Goal: Information Seeking & Learning: Check status

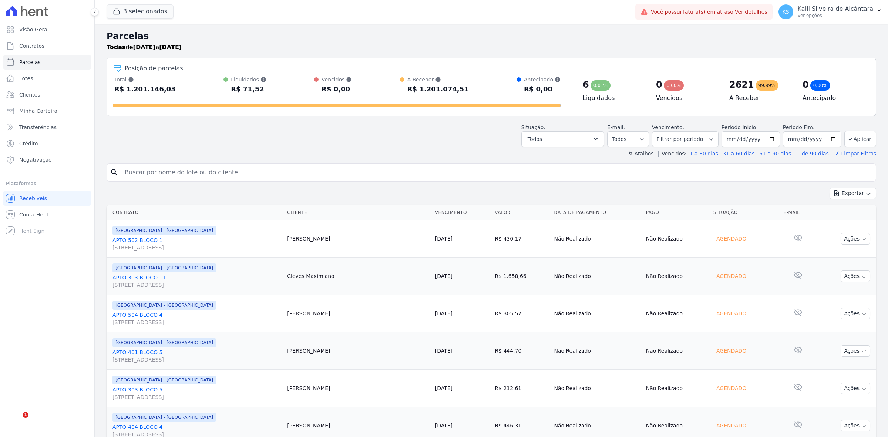
select select
drag, startPoint x: 0, startPoint y: 0, endPoint x: 120, endPoint y: 64, distance: 135.4
click at [205, 60] on div "Posição de parcelas Total [PERSON_NAME] parcelas pagas, vencidas, em aberto e a…" at bounding box center [492, 87] width 770 height 58
click at [52, 60] on link "Parcelas" at bounding box center [47, 62] width 88 height 15
select select
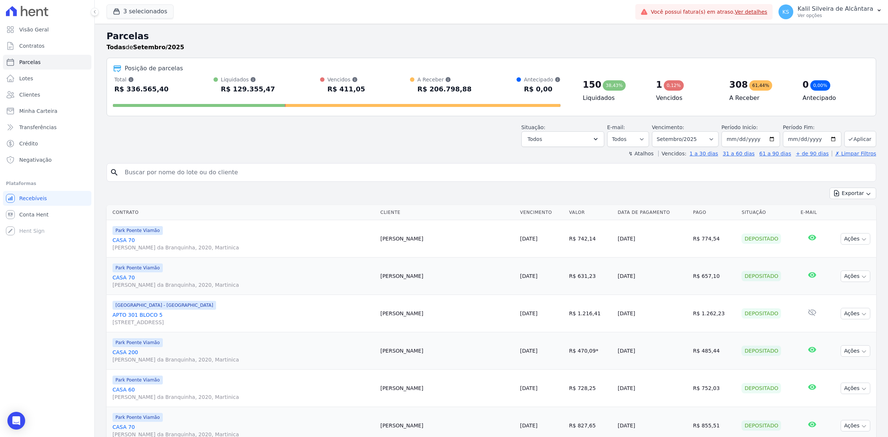
click at [361, 141] on div "Situação: Agendado Em Aberto Pago Processando Cancelado Vencido Transferindo De…" at bounding box center [492, 134] width 770 height 26
drag, startPoint x: 313, startPoint y: 170, endPoint x: 288, endPoint y: 168, distance: 25.2
click at [292, 169] on input "search" at bounding box center [496, 172] width 753 height 15
click at [274, 164] on div "search" at bounding box center [492, 172] width 770 height 19
click at [63, 89] on link "Clientes" at bounding box center [47, 94] width 88 height 15
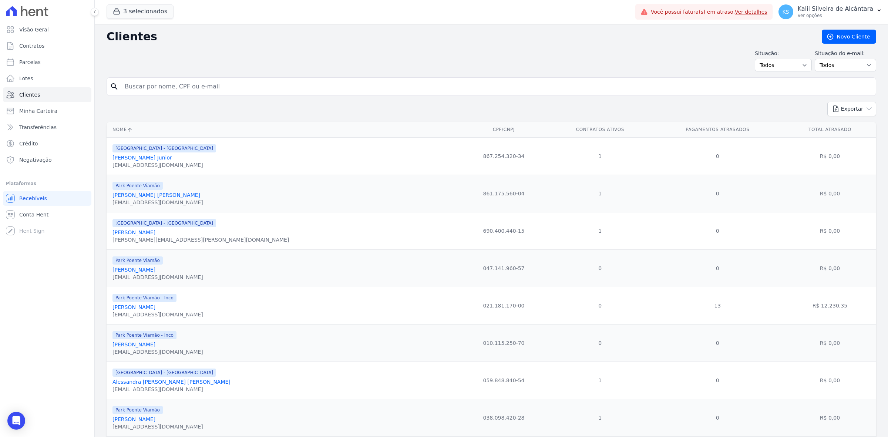
drag, startPoint x: 188, startPoint y: 75, endPoint x: 193, endPoint y: 87, distance: 13.3
click at [194, 90] on input "search" at bounding box center [496, 86] width 753 height 15
type input "bruno mansur"
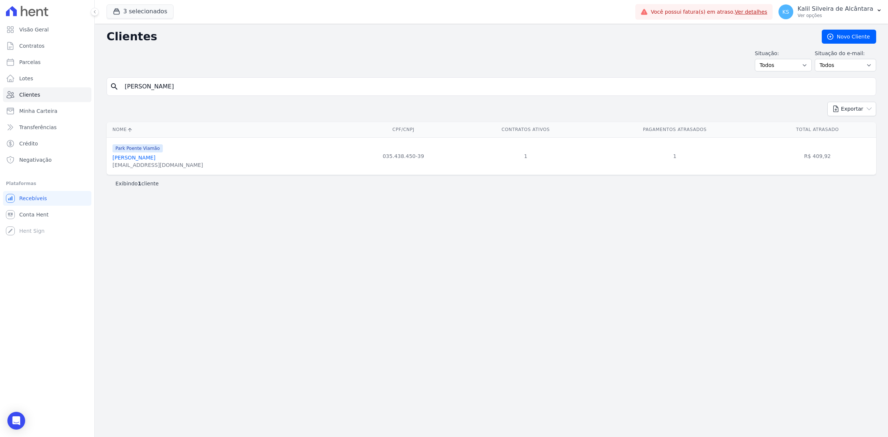
click at [151, 158] on link "Bruno Mansur Gras" at bounding box center [133, 158] width 43 height 6
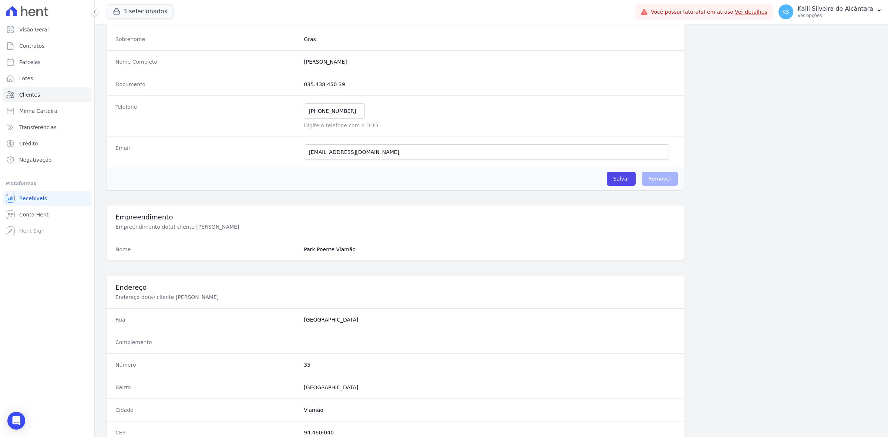
scroll to position [258, 0]
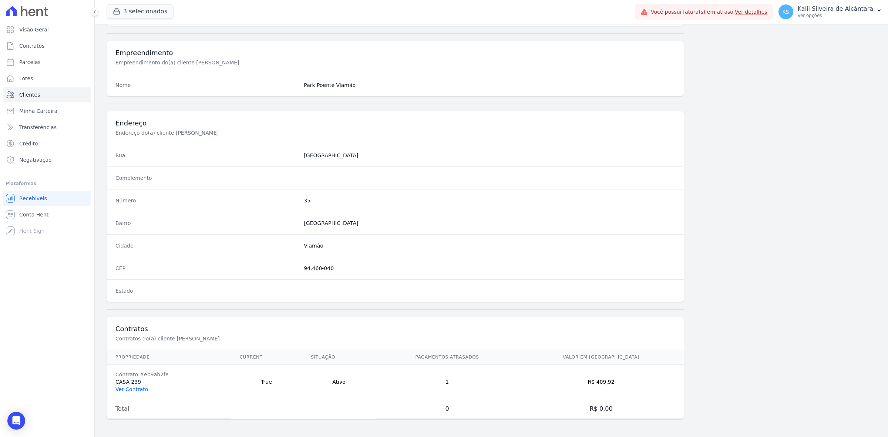
click at [128, 390] on link "Ver Contrato" at bounding box center [131, 389] width 33 height 6
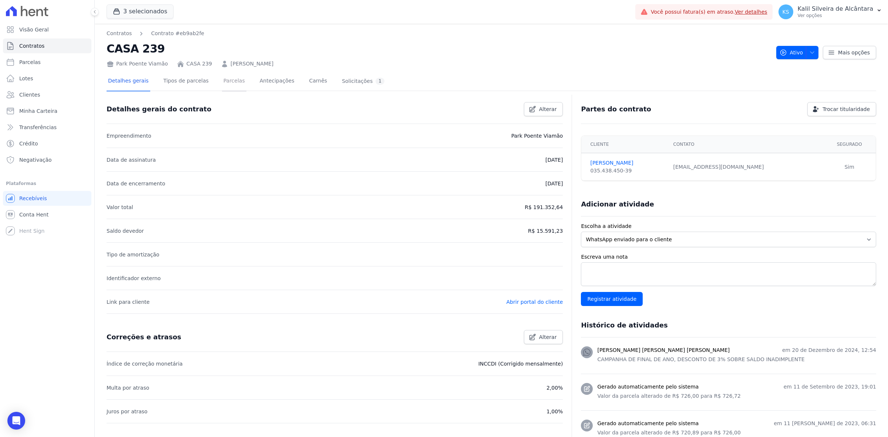
click at [228, 78] on link "Parcelas" at bounding box center [234, 82] width 24 height 20
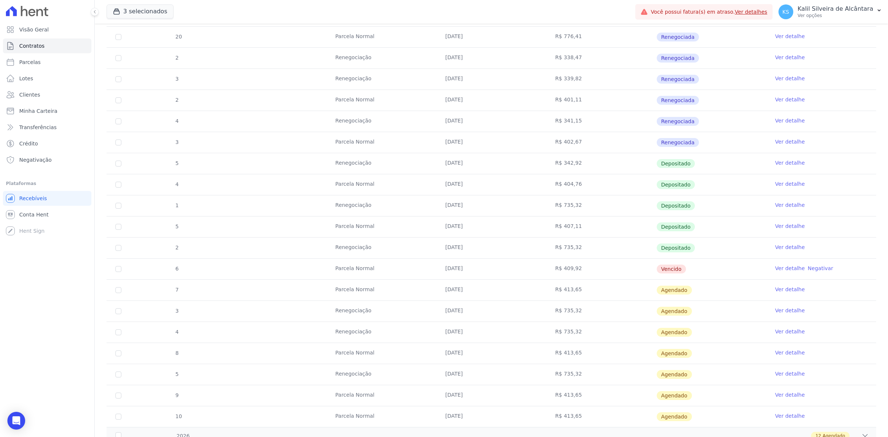
scroll to position [231, 0]
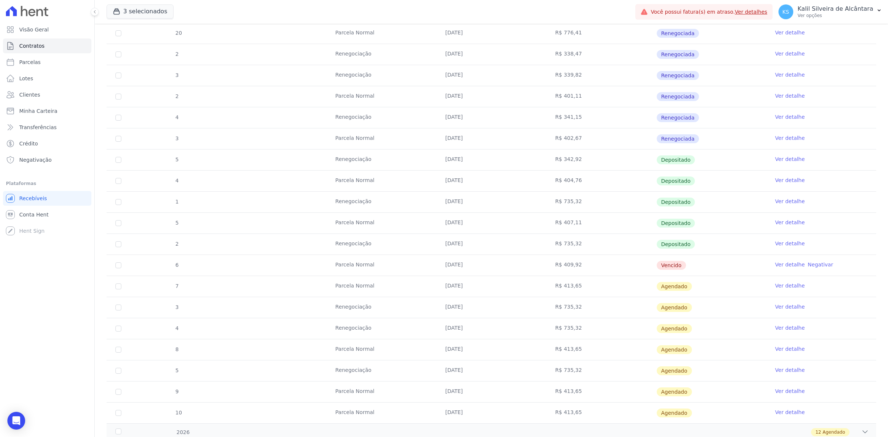
drag, startPoint x: 559, startPoint y: 269, endPoint x: 586, endPoint y: 275, distance: 27.7
click at [585, 282] on tbody "19 Parcela Normal 25/01/2025 R$ 772,55 Renegociada Ver detalhe 1 Renegociação 1…" at bounding box center [492, 192] width 770 height 464
click at [586, 274] on td "R$ 409,92" at bounding box center [602, 265] width 110 height 21
drag, startPoint x: 591, startPoint y: 264, endPoint x: 165, endPoint y: 270, distance: 425.2
click at [165, 270] on tr "6 Parcela Normal 25/08/2025 R$ 409,92 Vencido Ver detalhe Negativar" at bounding box center [492, 265] width 770 height 21
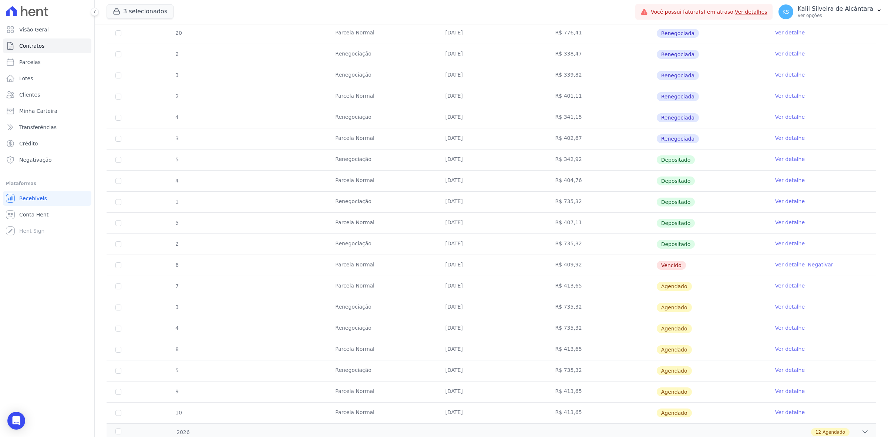
click at [167, 270] on div "6" at bounding box center [177, 265] width 22 height 20
drag, startPoint x: 167, startPoint y: 269, endPoint x: 678, endPoint y: 268, distance: 511.4
click at [678, 268] on tr "6 Parcela Normal 25/08/2025 R$ 409,92 Vencido Ver detalhe Negativar" at bounding box center [492, 265] width 770 height 21
click at [678, 268] on span "Vencido" at bounding box center [671, 265] width 29 height 9
drag, startPoint x: 688, startPoint y: 265, endPoint x: 147, endPoint y: 258, distance: 541.4
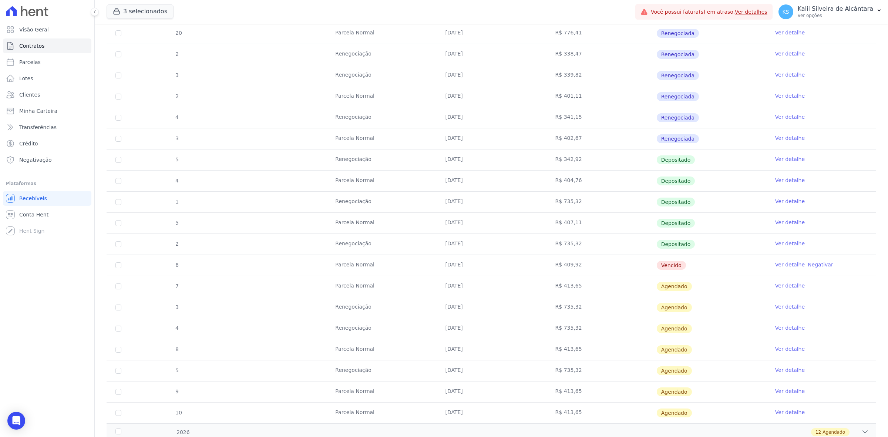
click at [147, 258] on tr "6 Parcela Normal 25/08/2025 R$ 409,92 Vencido Ver detalhe Negativar" at bounding box center [492, 265] width 770 height 21
click at [179, 272] on div "6" at bounding box center [177, 265] width 22 height 20
drag, startPoint x: 171, startPoint y: 268, endPoint x: 709, endPoint y: 265, distance: 538.4
click at [709, 265] on tr "6 Parcela Normal 25/08/2025 R$ 409,92 Vencido Ver detalhe Negativar" at bounding box center [492, 265] width 770 height 21
click at [709, 265] on td "Vencido" at bounding box center [711, 265] width 110 height 21
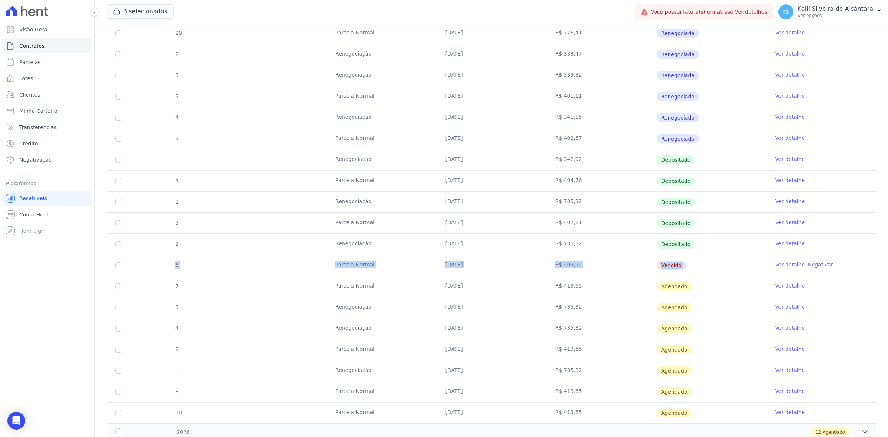
drag, startPoint x: 709, startPoint y: 265, endPoint x: 172, endPoint y: 269, distance: 536.9
click at [172, 269] on tr "6 Parcela Normal 25/08/2025 R$ 409,92 Vencido Ver detalhe Negativar" at bounding box center [492, 265] width 770 height 21
click at [172, 269] on div "6" at bounding box center [177, 265] width 22 height 20
drag, startPoint x: 171, startPoint y: 266, endPoint x: 709, endPoint y: 265, distance: 537.3
click at [709, 265] on tr "6 Parcela Normal 25/08/2025 R$ 409,92 Vencido Ver detalhe Negativar" at bounding box center [492, 265] width 770 height 21
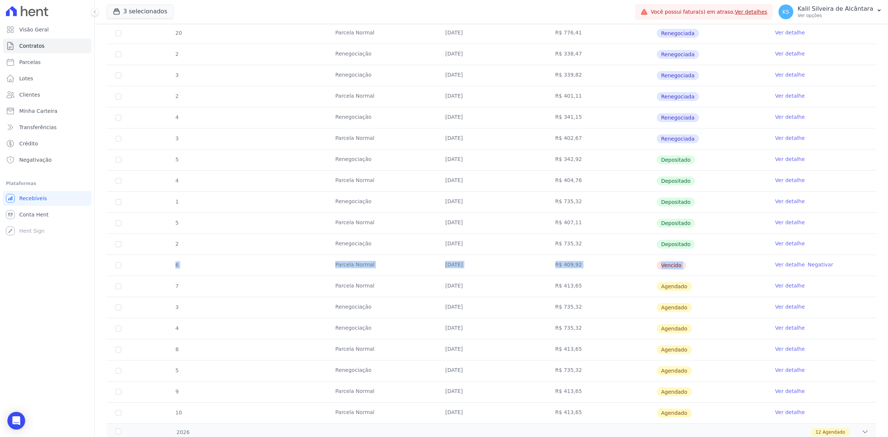
click at [709, 265] on td "Vencido" at bounding box center [711, 265] width 110 height 21
drag, startPoint x: 691, startPoint y: 265, endPoint x: 174, endPoint y: 261, distance: 516.6
click at [174, 261] on tr "6 Parcela Normal 25/08/2025 R$ 409,92 Vencido Ver detalhe Negativar" at bounding box center [492, 265] width 770 height 21
click at [174, 261] on div "6" at bounding box center [177, 265] width 22 height 20
drag, startPoint x: 169, startPoint y: 263, endPoint x: 742, endPoint y: 265, distance: 572.4
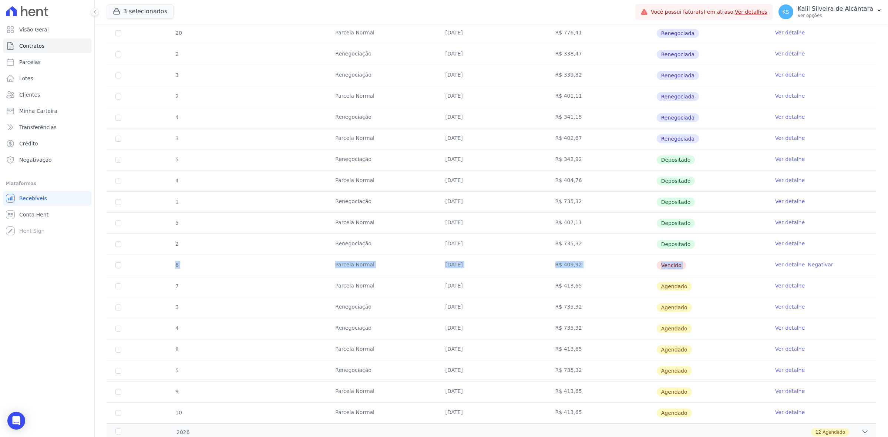
click at [742, 265] on tr "6 Parcela Normal 25/08/2025 R$ 409,92 Vencido Ver detalhe Negativar" at bounding box center [492, 265] width 770 height 21
click at [727, 270] on td "Vencido" at bounding box center [711, 265] width 110 height 21
drag, startPoint x: 486, startPoint y: 271, endPoint x: 173, endPoint y: 268, distance: 313.1
click at [173, 268] on tr "6 Parcela Normal 25/08/2025 R$ 409,92 Vencido Ver detalhe Negativar" at bounding box center [492, 265] width 770 height 21
click at [172, 268] on div "6" at bounding box center [177, 265] width 22 height 20
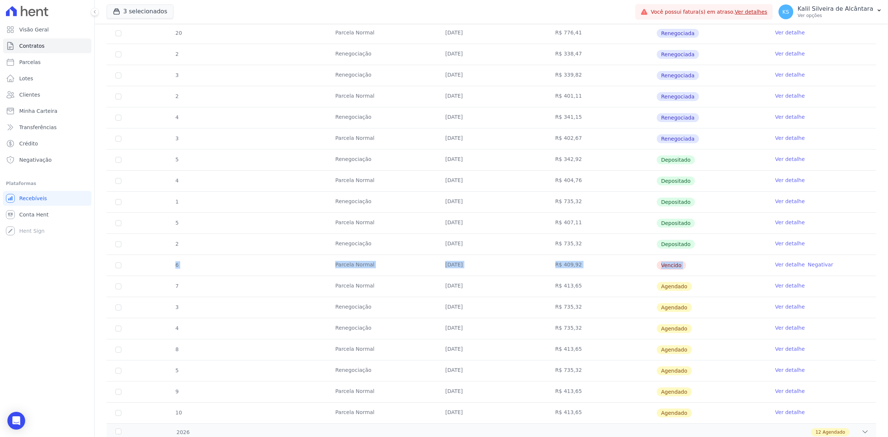
drag, startPoint x: 172, startPoint y: 268, endPoint x: 678, endPoint y: 266, distance: 505.5
click at [678, 266] on tr "6 Parcela Normal 25/08/2025 R$ 409,92 Vencido Ver detalhe Negativar" at bounding box center [492, 265] width 770 height 21
click at [678, 266] on span "Vencido" at bounding box center [671, 265] width 29 height 9
drag, startPoint x: 678, startPoint y: 266, endPoint x: 168, endPoint y: 256, distance: 510.0
click at [168, 256] on tr "6 Parcela Normal 25/08/2025 R$ 409,92 Vencido Ver detalhe Negativar" at bounding box center [492, 265] width 770 height 21
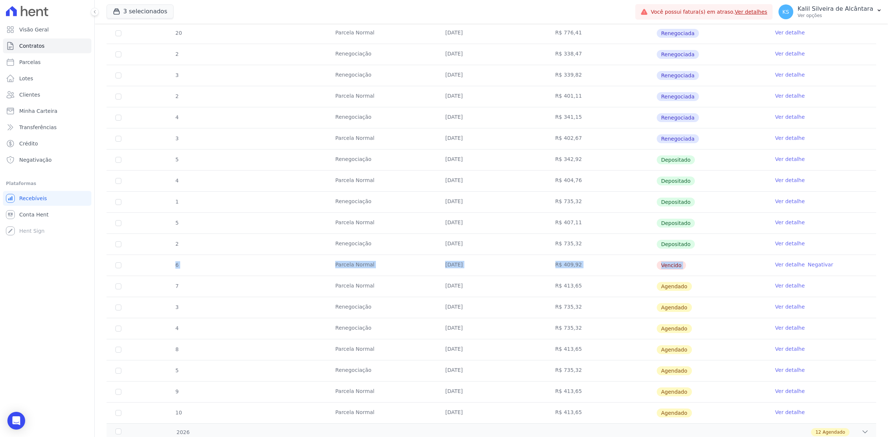
click at [180, 275] on div "6" at bounding box center [177, 265] width 22 height 20
drag, startPoint x: 175, startPoint y: 266, endPoint x: 675, endPoint y: 262, distance: 499.9
click at [675, 262] on tr "6 Parcela Normal 25/08/2025 R$ 409,92 Vencido Ver detalhe Negativar" at bounding box center [492, 265] width 770 height 21
click at [675, 262] on td "Vencido" at bounding box center [711, 265] width 110 height 21
drag, startPoint x: 688, startPoint y: 268, endPoint x: 158, endPoint y: 269, distance: 530.3
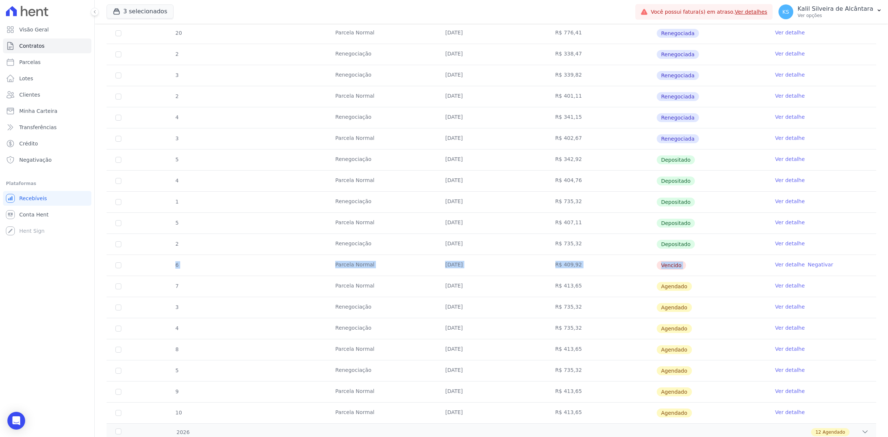
click at [158, 269] on tr "6 Parcela Normal 25/08/2025 R$ 409,92 Vencido Ver detalhe Negativar" at bounding box center [492, 265] width 770 height 21
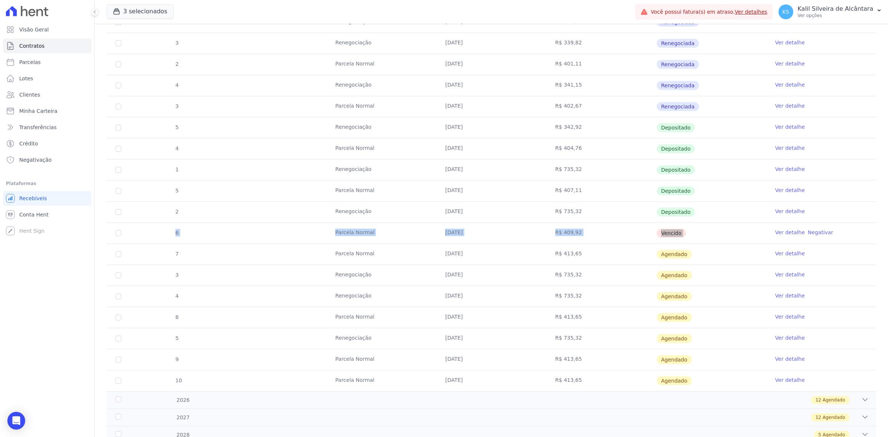
scroll to position [278, 0]
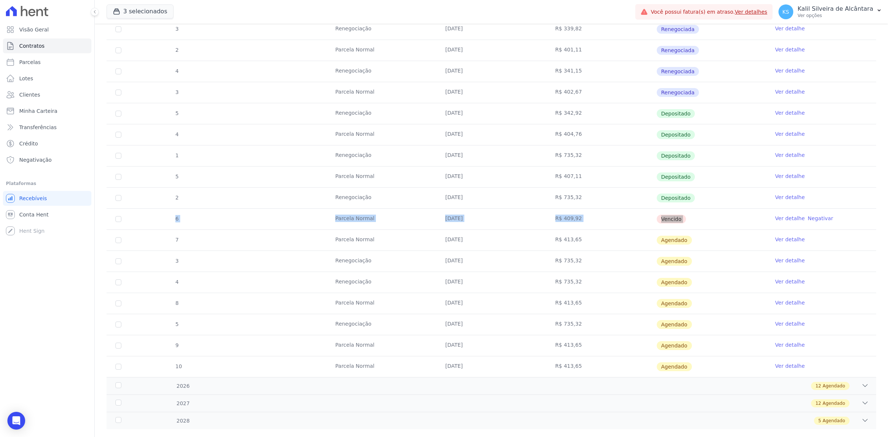
click at [581, 212] on td "R$ 409,92" at bounding box center [602, 219] width 110 height 21
click at [607, 196] on td "R$ 735,32" at bounding box center [602, 198] width 110 height 21
drag, startPoint x: 615, startPoint y: 219, endPoint x: 696, endPoint y: 219, distance: 81.4
click at [686, 219] on tr "6 Parcela Normal 25/08/2025 R$ 409,92 Vencido Ver detalhe Negativar" at bounding box center [492, 218] width 770 height 21
click at [692, 219] on td "Vencido" at bounding box center [711, 219] width 110 height 21
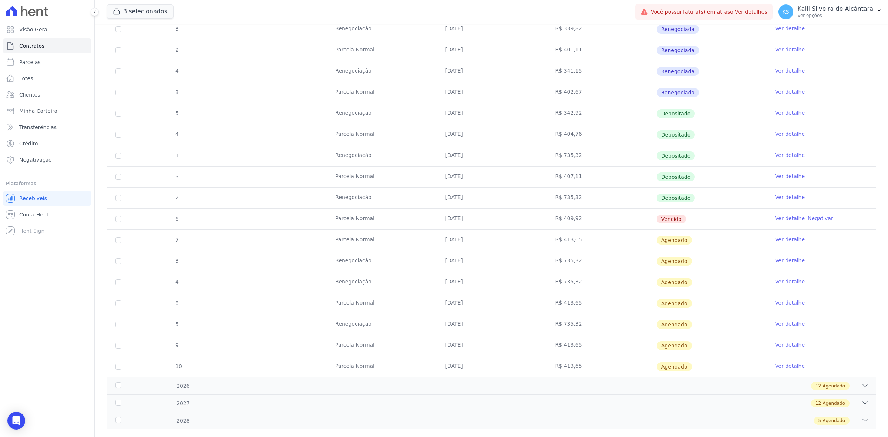
drag, startPoint x: 457, startPoint y: 221, endPoint x: 670, endPoint y: 227, distance: 212.8
click at [647, 234] on tbody "19 Parcela Normal 25/01/2025 R$ 772,55 Renegociada Ver detalhe 1 Renegociação 1…" at bounding box center [492, 145] width 770 height 464
click at [672, 225] on td "Vencido" at bounding box center [711, 219] width 110 height 21
drag, startPoint x: 423, startPoint y: 217, endPoint x: 770, endPoint y: 225, distance: 347.2
click at [770, 225] on tr "6 Parcela Normal 25/08/2025 R$ 409,92 Vencido Ver detalhe Negativar" at bounding box center [492, 218] width 770 height 21
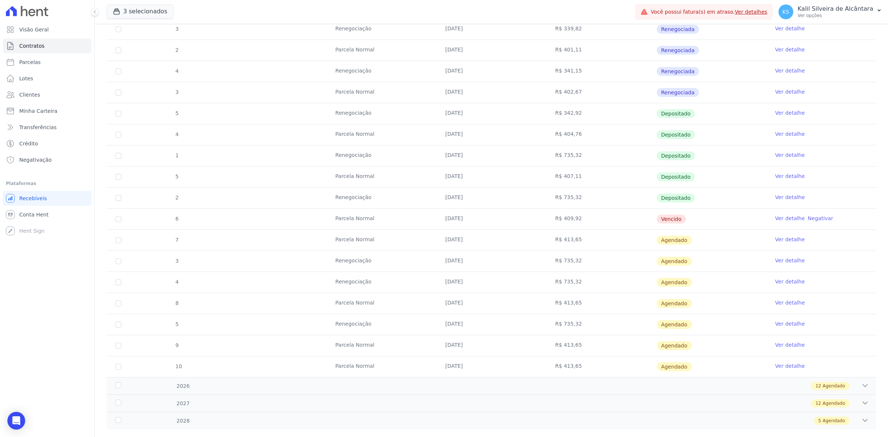
click at [42, 2] on div at bounding box center [47, 11] width 88 height 22
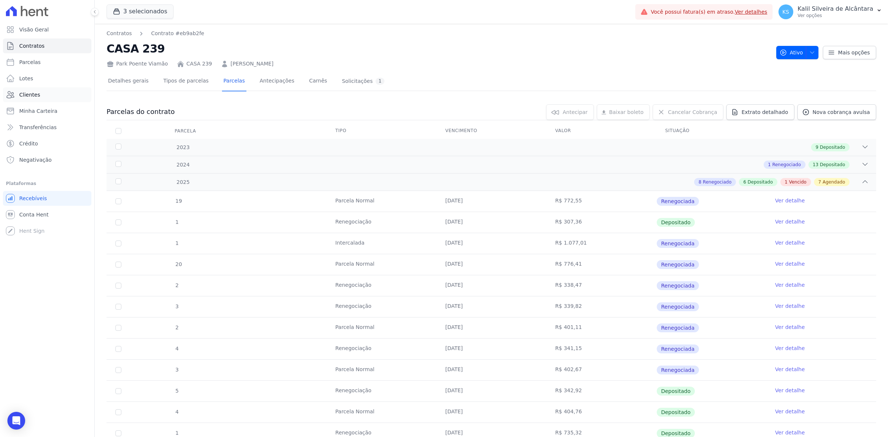
click at [62, 89] on link "Clientes" at bounding box center [47, 94] width 88 height 15
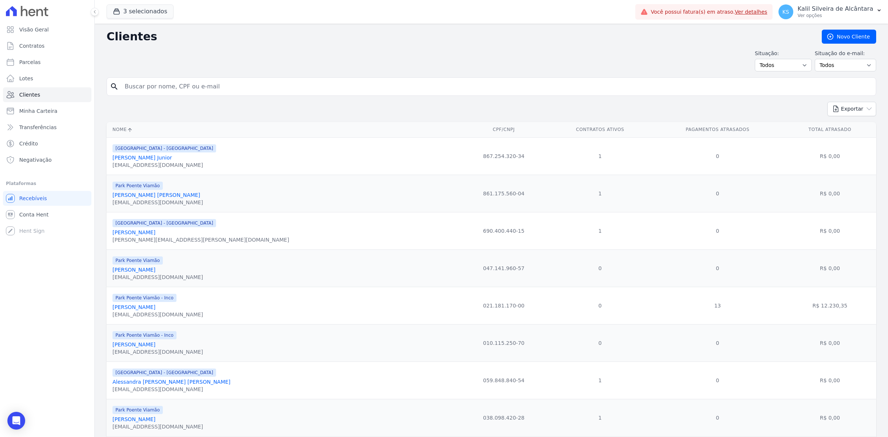
click at [182, 80] on input "search" at bounding box center [496, 86] width 753 height 15
type input "[PERSON_NAME]"
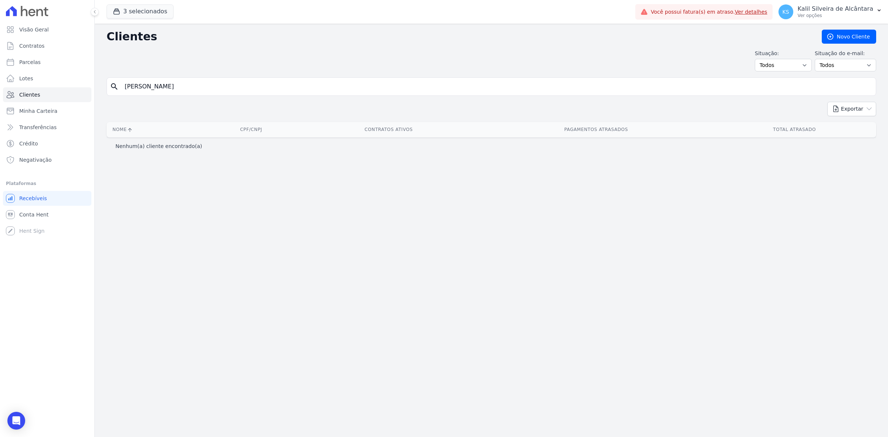
click at [175, 82] on input "[PERSON_NAME]" at bounding box center [496, 86] width 753 height 15
drag, startPoint x: 154, startPoint y: 20, endPoint x: 151, endPoint y: 16, distance: 5.8
click at [152, 19] on div "3 selecionados Apice Incorporadora [GEOGRAPHIC_DATA] - [GEOGRAPHIC_DATA] [GEOGR…" at bounding box center [370, 12] width 526 height 24
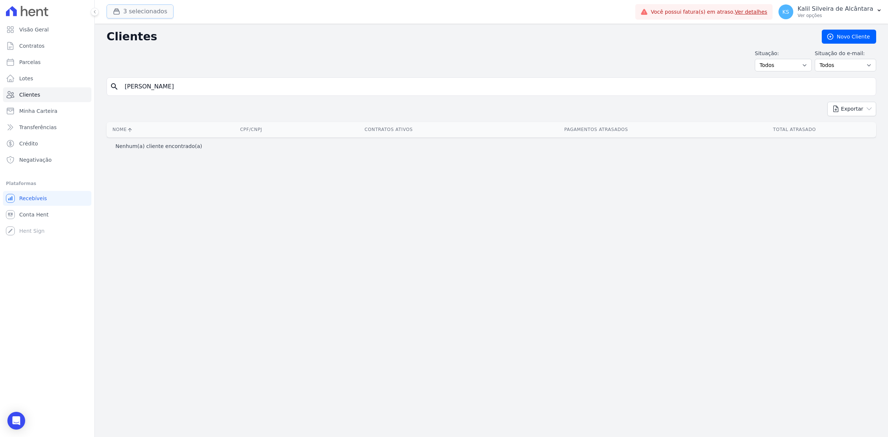
click at [147, 9] on button "3 selecionados" at bounding box center [140, 11] width 67 height 14
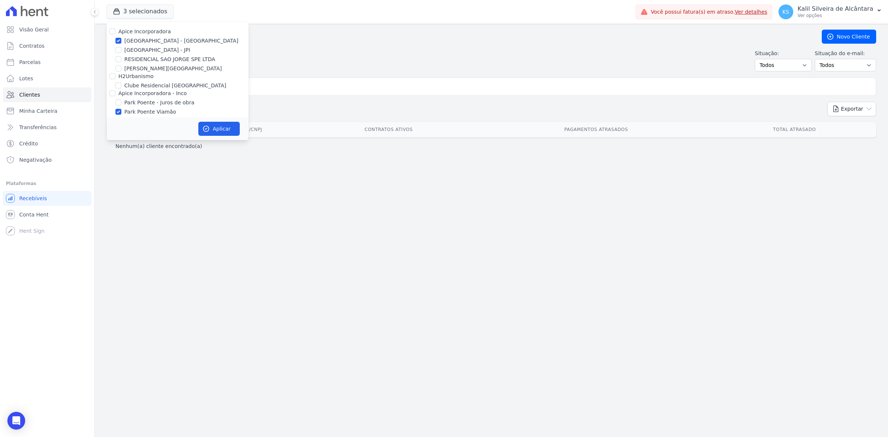
click at [145, 37] on label "[GEOGRAPHIC_DATA] - [GEOGRAPHIC_DATA]" at bounding box center [181, 41] width 114 height 8
click at [121, 38] on input "[GEOGRAPHIC_DATA] - [GEOGRAPHIC_DATA]" at bounding box center [118, 41] width 6 height 6
checkbox input "false"
click at [149, 28] on label "Apice Incorporadora" at bounding box center [144, 31] width 53 height 6
click at [115, 28] on input "Apice Incorporadora" at bounding box center [113, 31] width 6 height 6
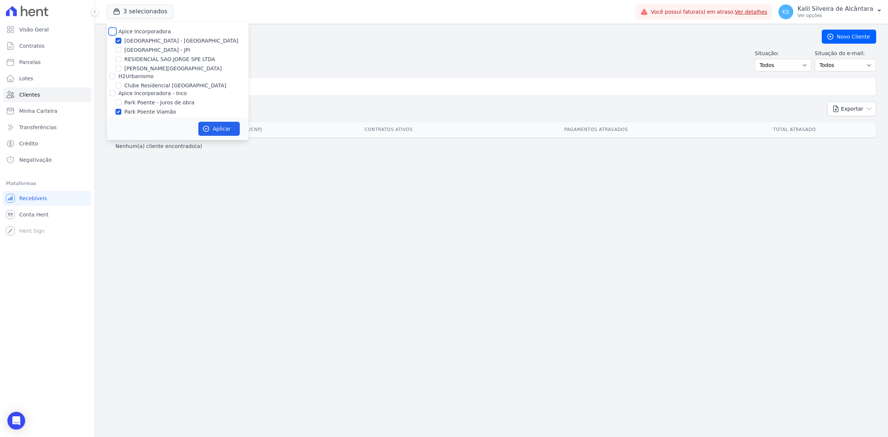
checkbox input "true"
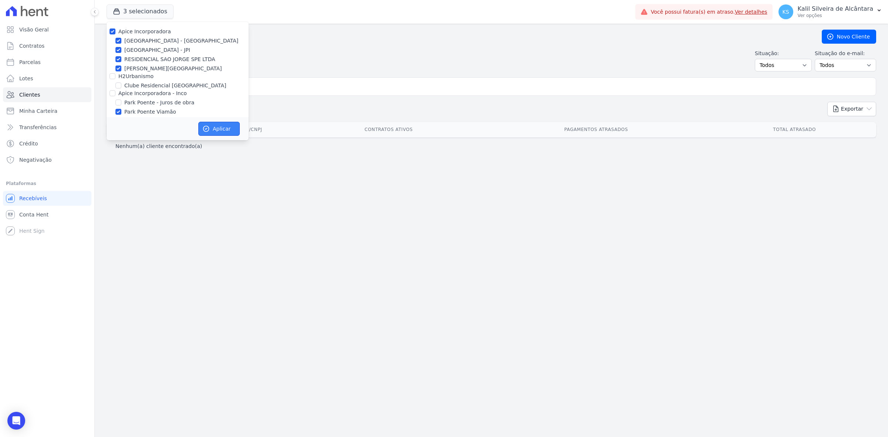
click at [210, 127] on button "Aplicar" at bounding box center [218, 129] width 41 height 14
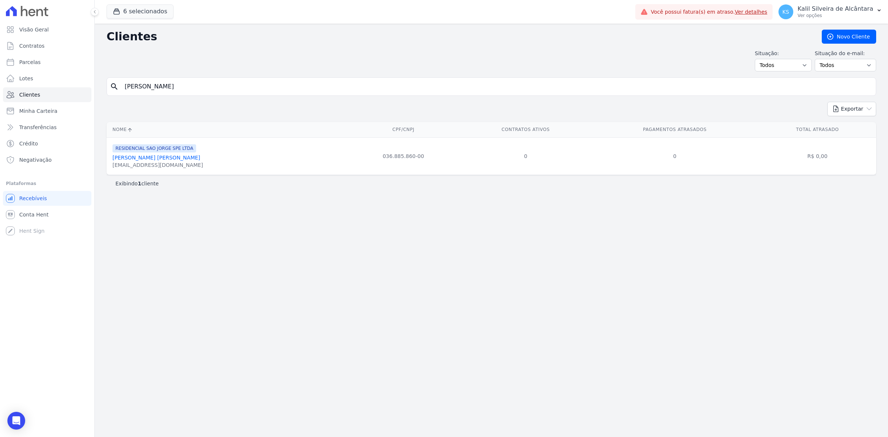
click at [185, 93] on input "[PERSON_NAME]" at bounding box center [496, 86] width 753 height 15
click at [328, 167] on div "RESIDENCIAL SAO [PERSON_NAME] SPE LTDA [PERSON_NAME] [PERSON_NAME] [EMAIL_ADDRE…" at bounding box center [227, 156] width 231 height 25
click at [161, 158] on link "[PERSON_NAME] [PERSON_NAME]" at bounding box center [156, 158] width 88 height 6
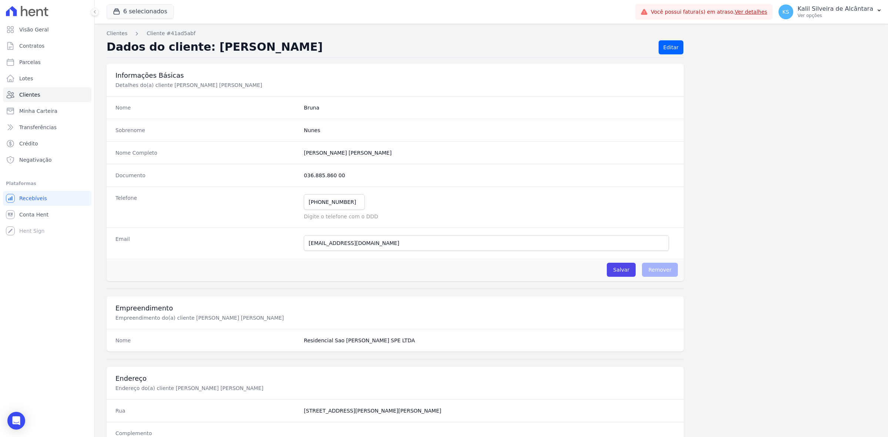
scroll to position [258, 0]
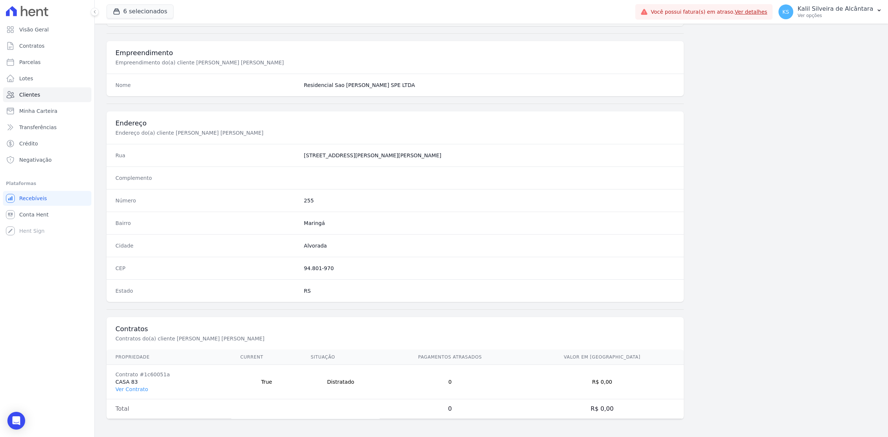
click at [128, 394] on td "Contrato #1c60051a CASA 83 Ver Contrato" at bounding box center [169, 382] width 125 height 34
click at [135, 387] on link "Ver Contrato" at bounding box center [131, 389] width 33 height 6
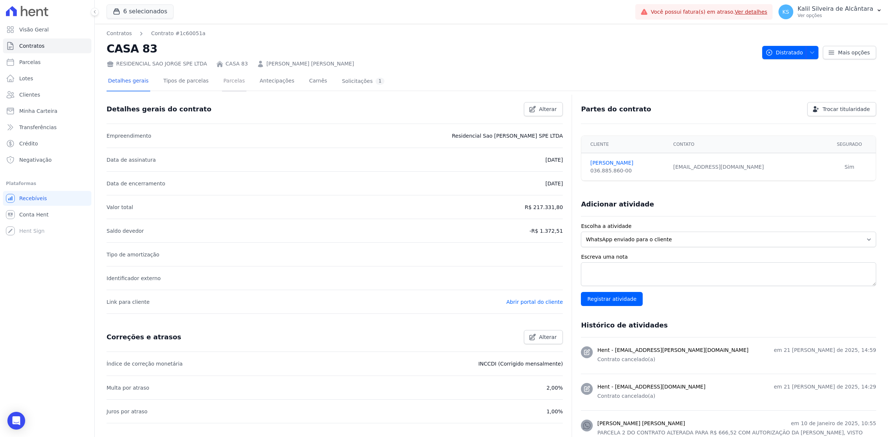
click at [222, 88] on link "Parcelas" at bounding box center [234, 82] width 24 height 20
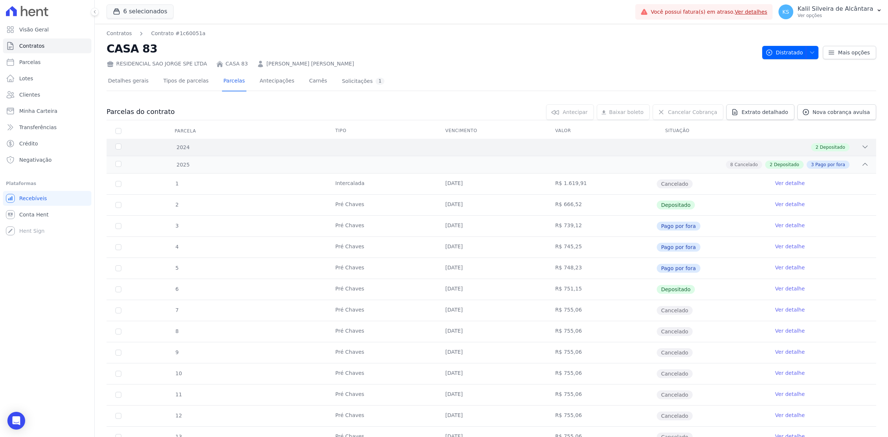
click at [629, 143] on div "2 Depositado" at bounding box center [529, 147] width 679 height 8
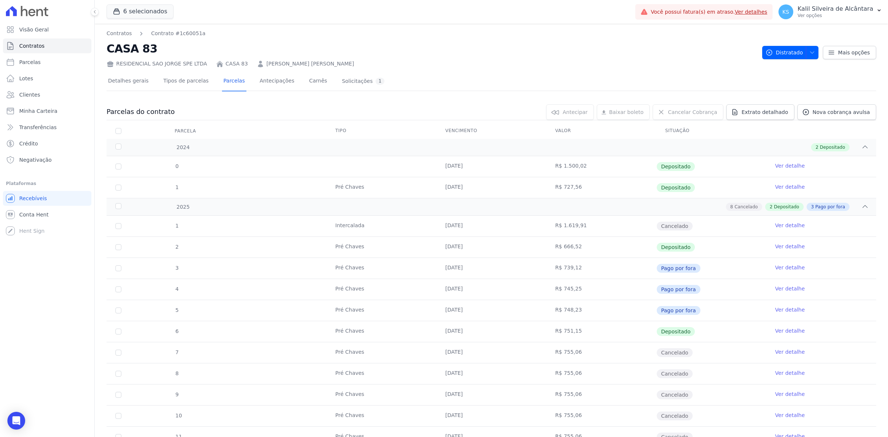
drag, startPoint x: 548, startPoint y: 167, endPoint x: 585, endPoint y: 162, distance: 36.9
click at [585, 162] on td "R$ 1.500,02" at bounding box center [602, 166] width 110 height 21
drag, startPoint x: 548, startPoint y: 181, endPoint x: 594, endPoint y: 182, distance: 46.7
click at [594, 182] on td "R$ 727,56" at bounding box center [602, 187] width 110 height 21
drag, startPoint x: 541, startPoint y: 241, endPoint x: 611, endPoint y: 243, distance: 70.0
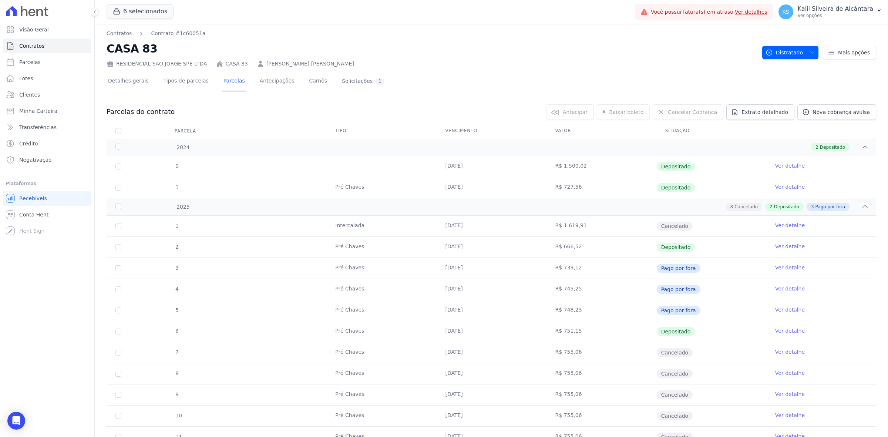
click at [611, 243] on tr "2 Pré [PERSON_NAME] [DATE] R$ 666,52 Depositado Ver detalhe" at bounding box center [492, 246] width 770 height 21
